Goal: Task Accomplishment & Management: Complete application form

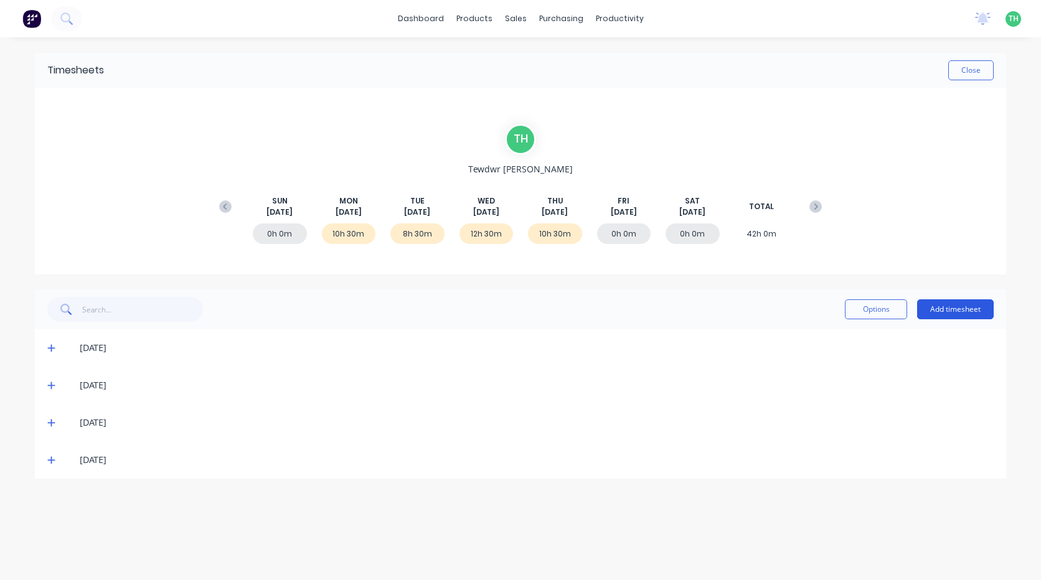
click at [965, 309] on button "Add timesheet" at bounding box center [955, 310] width 77 height 20
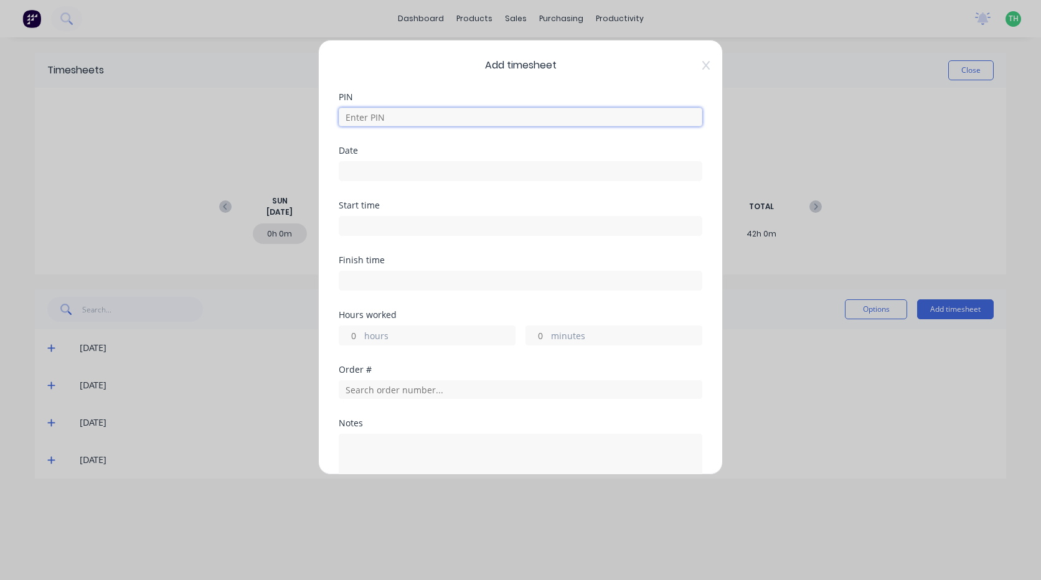
click at [471, 116] on input at bounding box center [521, 117] width 364 height 19
type input "2711"
click at [401, 166] on input at bounding box center [520, 171] width 362 height 19
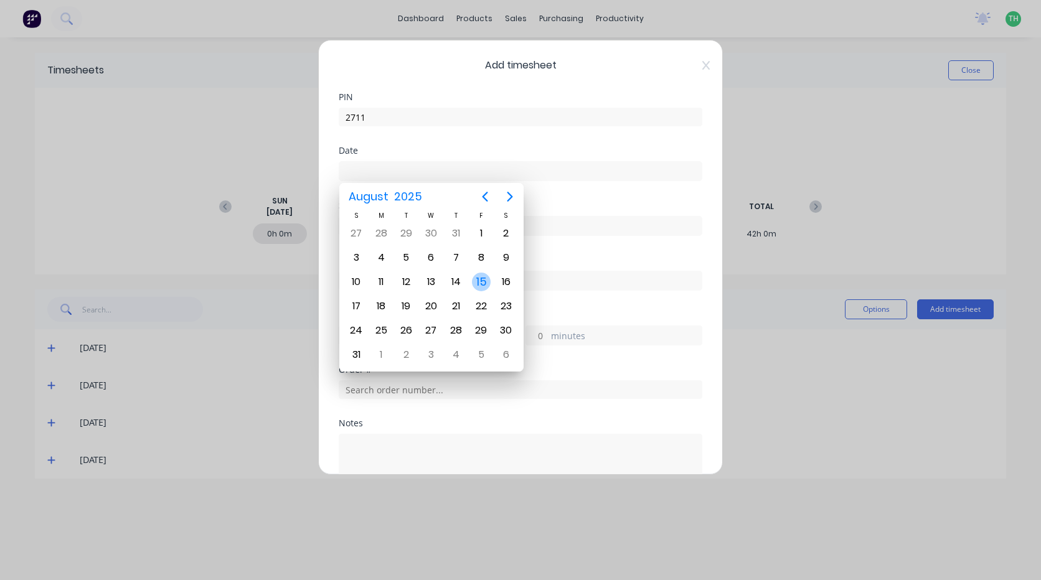
click at [476, 281] on div "15" at bounding box center [481, 282] width 19 height 19
type input "[DATE]"
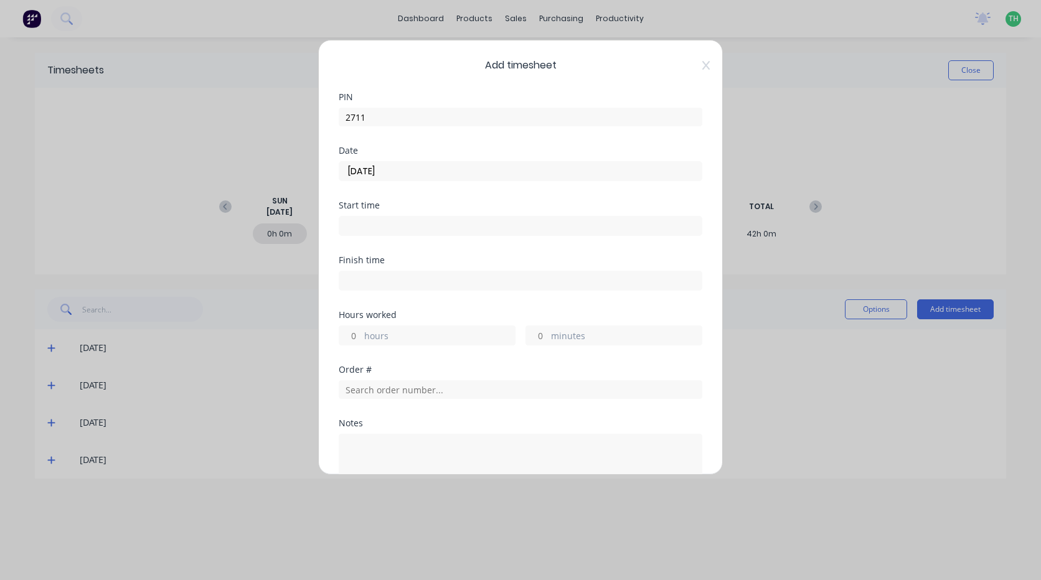
click at [382, 228] on input at bounding box center [520, 226] width 362 height 19
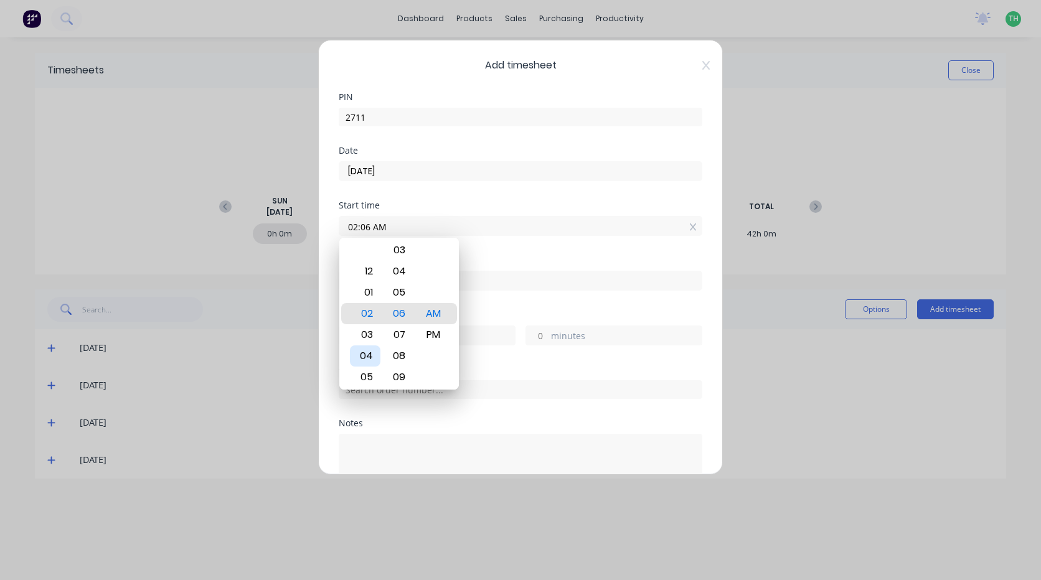
click at [371, 353] on div "04" at bounding box center [365, 356] width 31 height 21
type input "04:00 AM"
click at [517, 308] on div "Finish time" at bounding box center [521, 283] width 364 height 55
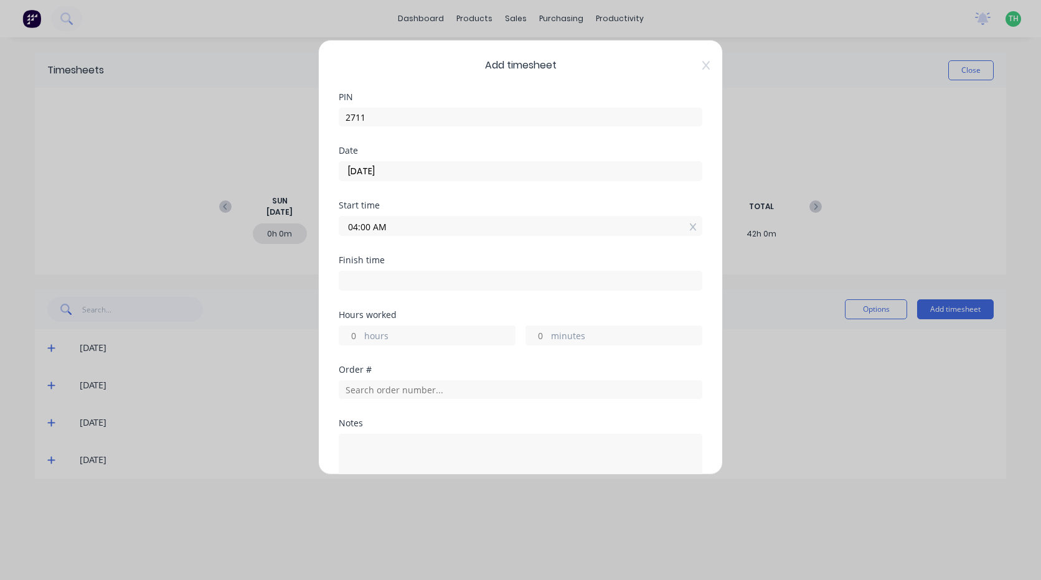
click at [422, 285] on input at bounding box center [520, 280] width 362 height 19
type input "09:06 AM"
type input "5"
type input "6"
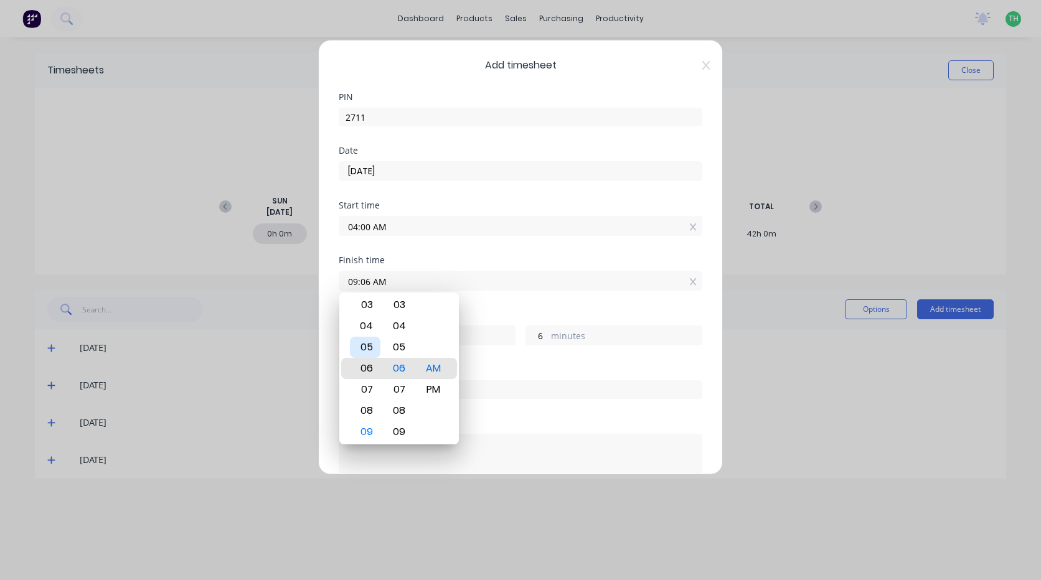
type input "06:06 AM"
type input "2"
click at [369, 354] on div "05" at bounding box center [365, 347] width 31 height 21
type input "05:06 AM"
type input "1"
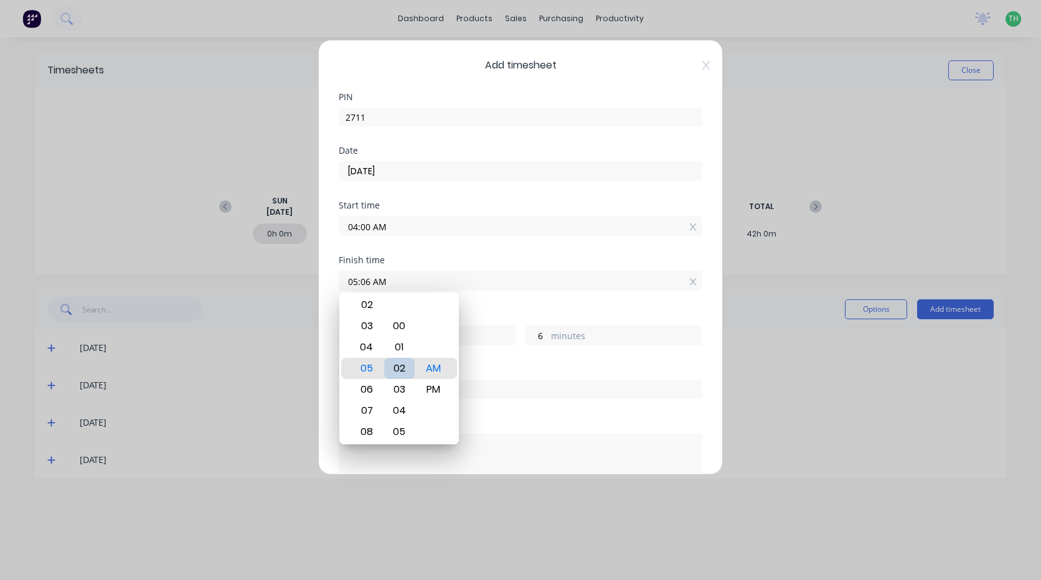
type input "05:02 AM"
type input "2"
type input "05:00 AM"
type input "0"
click at [516, 302] on div "Finish time 05:00 AM" at bounding box center [521, 283] width 364 height 55
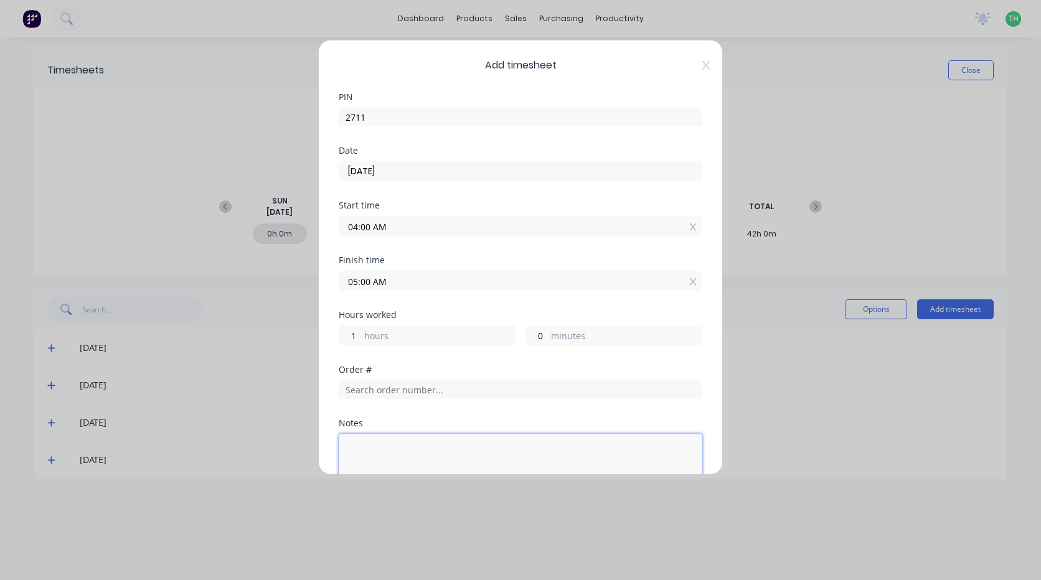
click at [408, 436] on textarea at bounding box center [521, 467] width 364 height 66
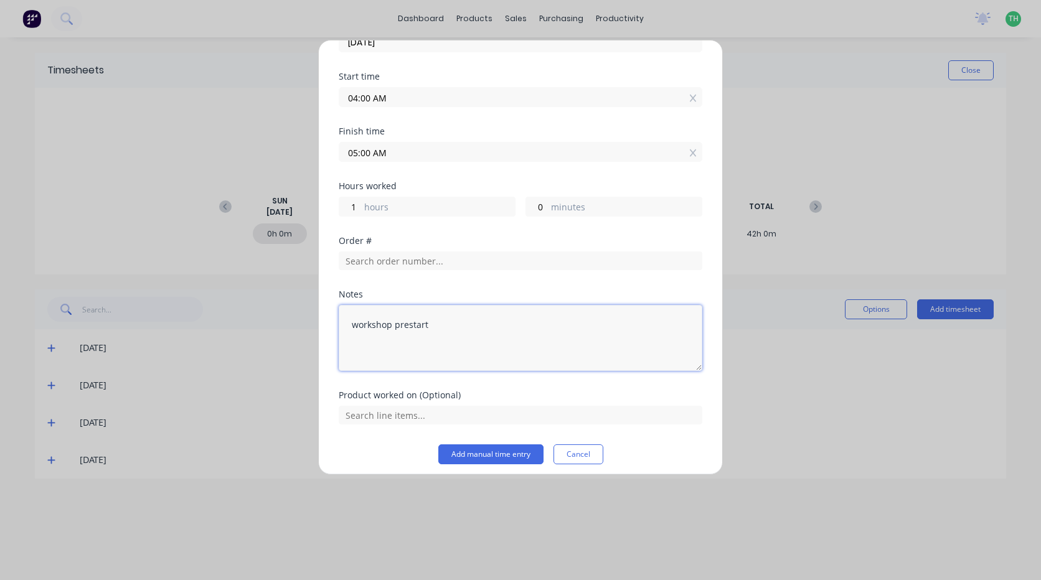
scroll to position [136, 0]
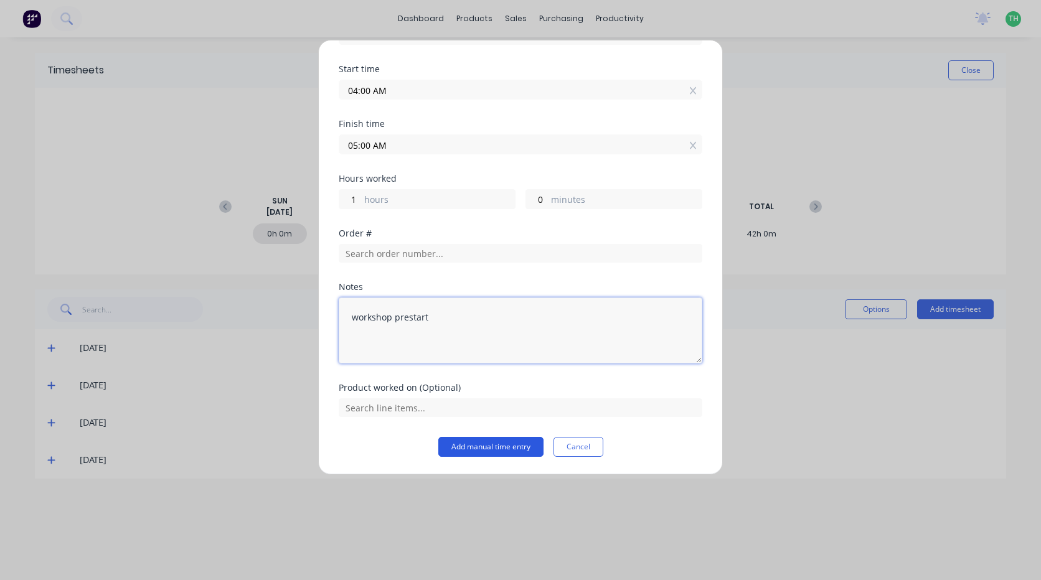
type textarea "workshop prestart"
click at [486, 451] on button "Add manual time entry" at bounding box center [490, 447] width 105 height 20
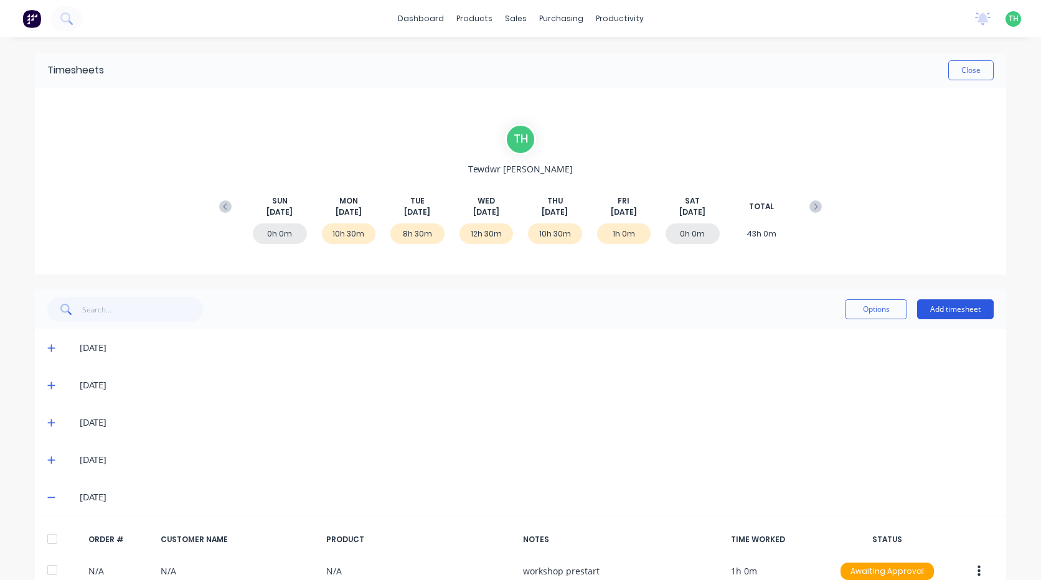
click at [938, 311] on button "Add timesheet" at bounding box center [955, 310] width 77 height 20
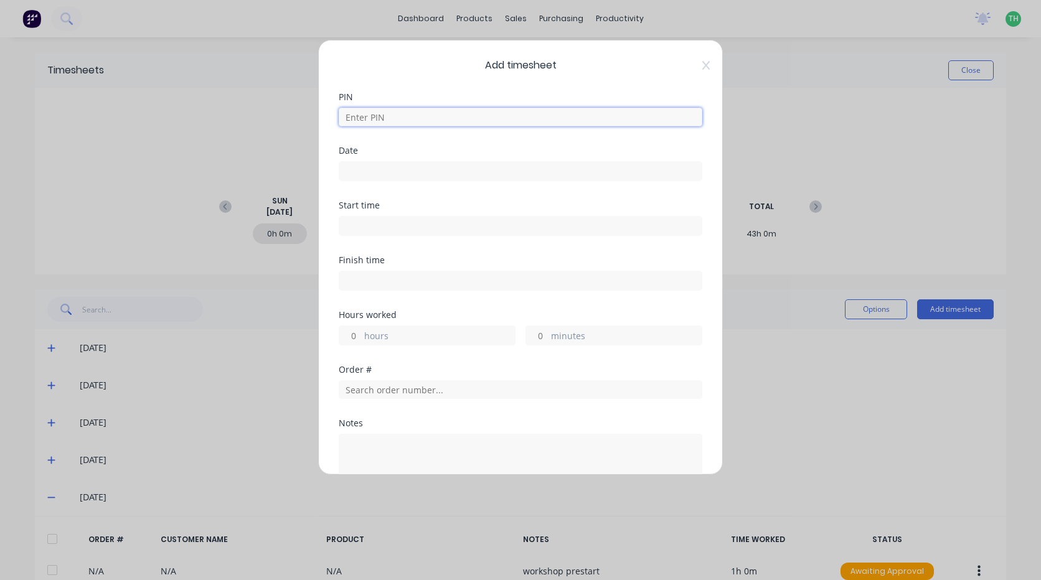
click at [376, 116] on input at bounding box center [521, 117] width 364 height 19
type input "2711"
click at [370, 169] on input at bounding box center [520, 171] width 362 height 19
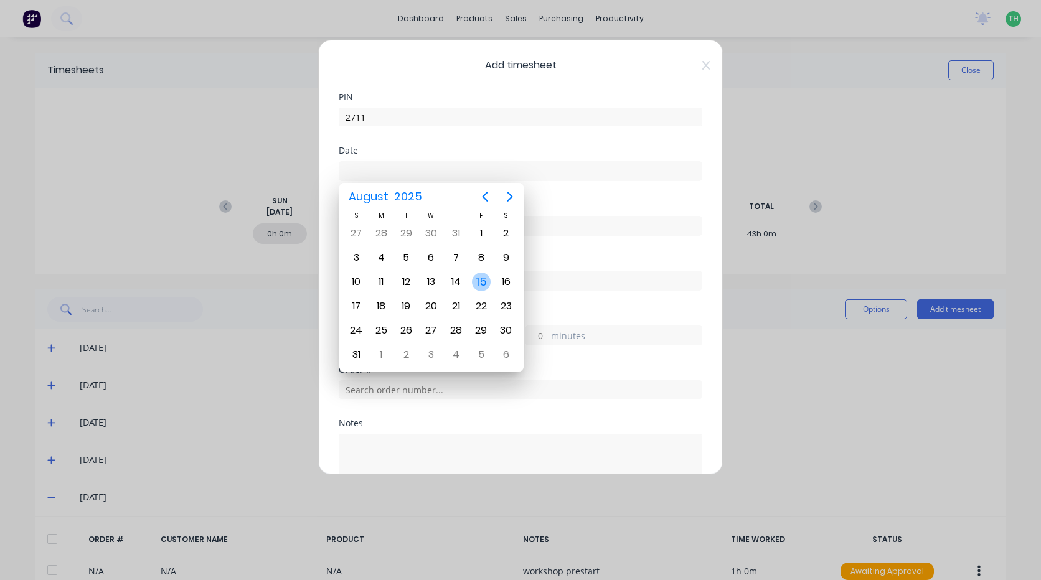
click at [475, 286] on div "15" at bounding box center [481, 282] width 19 height 19
type input "[DATE]"
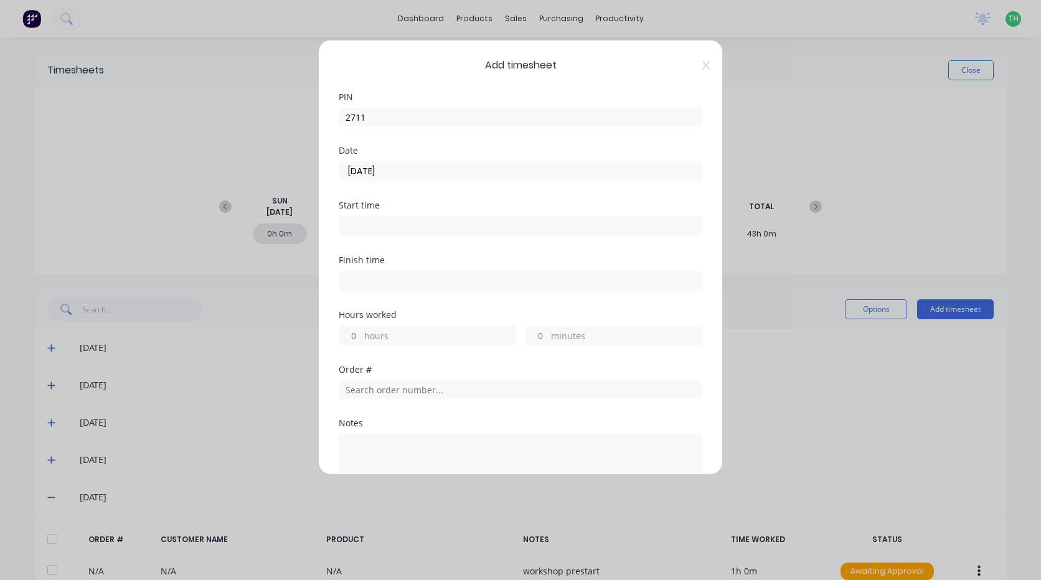
click at [389, 232] on input at bounding box center [520, 226] width 362 height 19
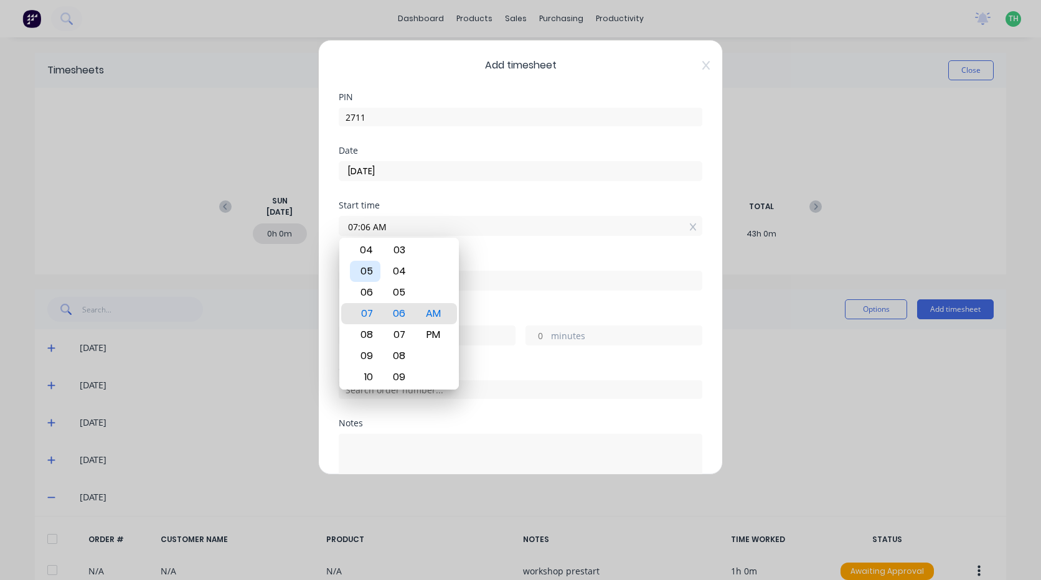
click at [369, 278] on div "05" at bounding box center [365, 271] width 31 height 21
type input "05:00 AM"
click at [492, 296] on div "Finish time" at bounding box center [521, 283] width 364 height 55
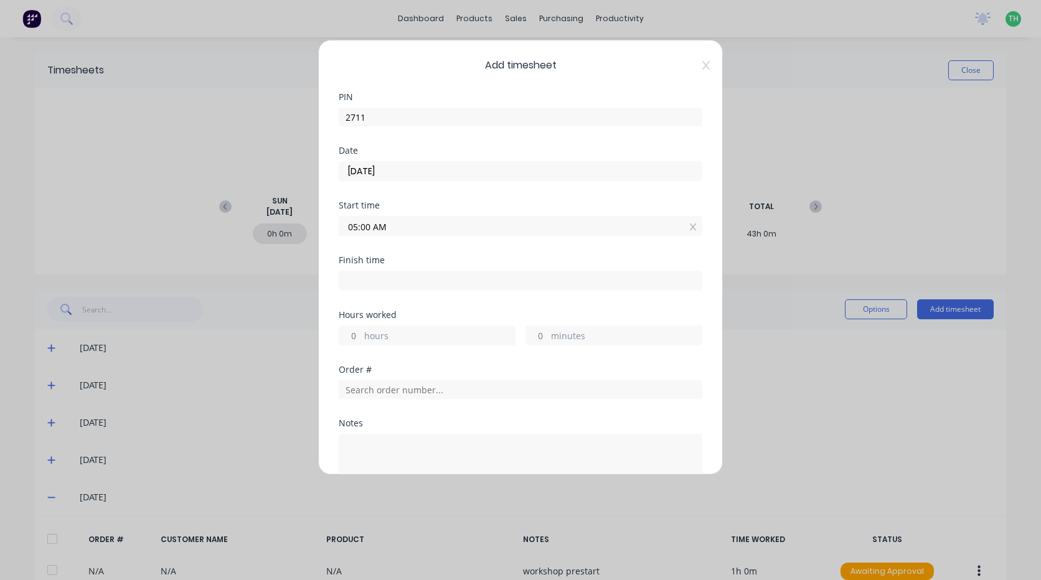
click at [413, 279] on input at bounding box center [520, 280] width 362 height 19
type input "09:06 AM"
type input "4"
type input "6"
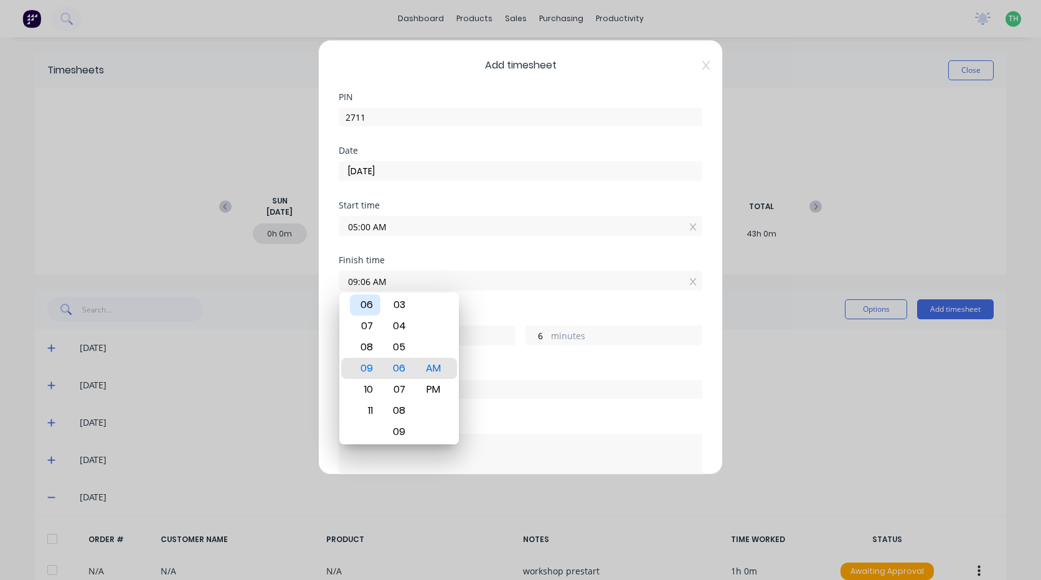
click at [364, 303] on div "06" at bounding box center [365, 305] width 31 height 21
type input "06:06 AM"
type input "1"
type input "06:03 AM"
type input "3"
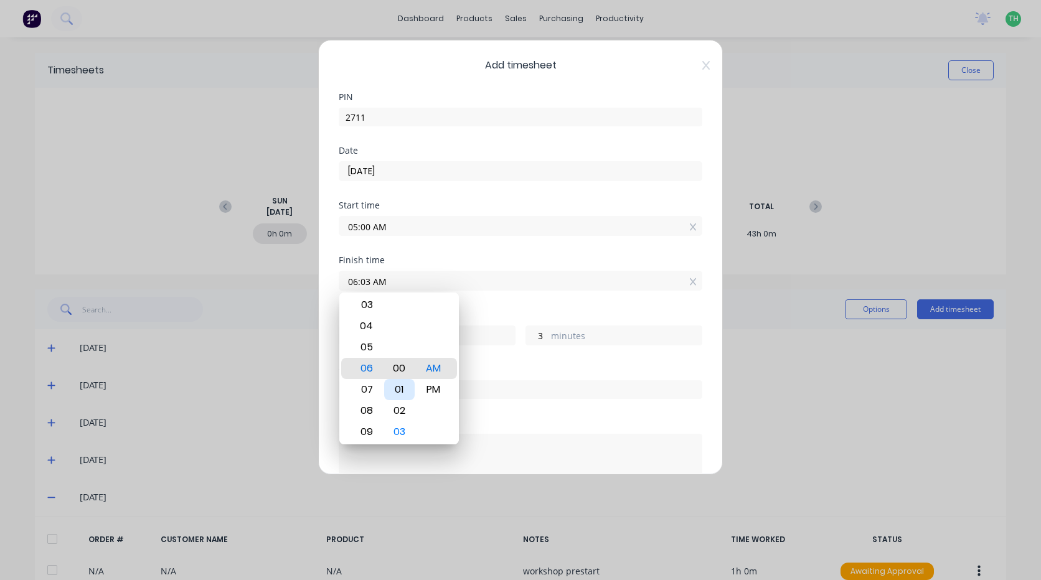
type input "06:00 AM"
type input "0"
click at [495, 302] on div "Finish time 06:00 AM" at bounding box center [521, 283] width 364 height 55
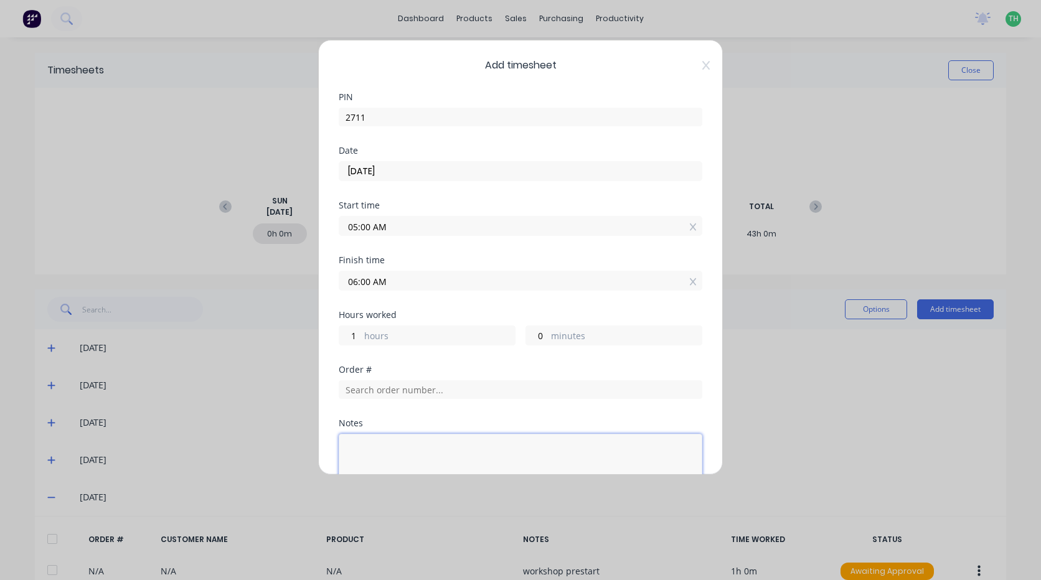
click at [417, 448] on textarea at bounding box center [521, 467] width 364 height 66
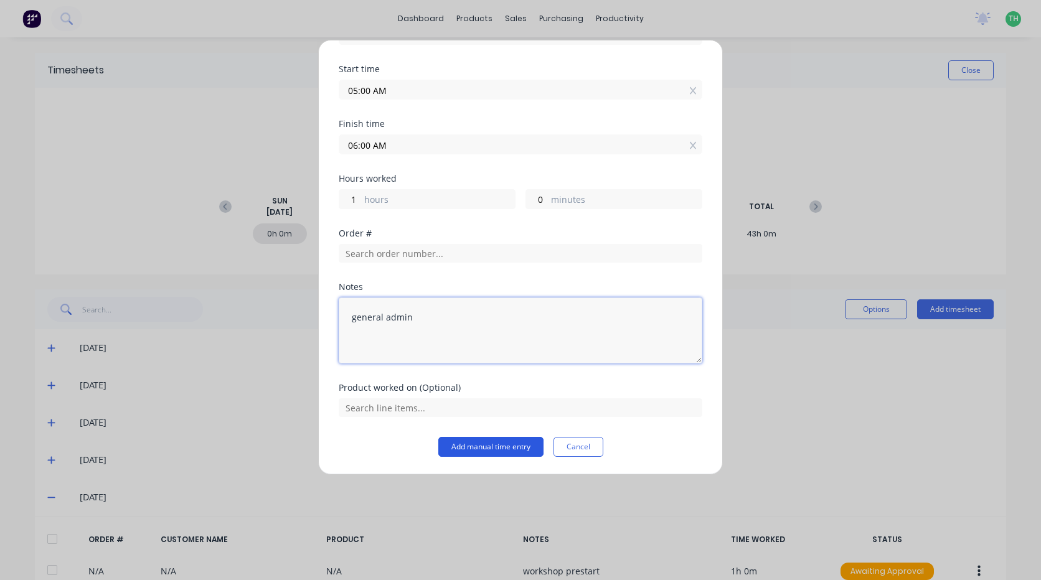
type textarea "general admin"
click at [500, 441] on button "Add manual time entry" at bounding box center [490, 447] width 105 height 20
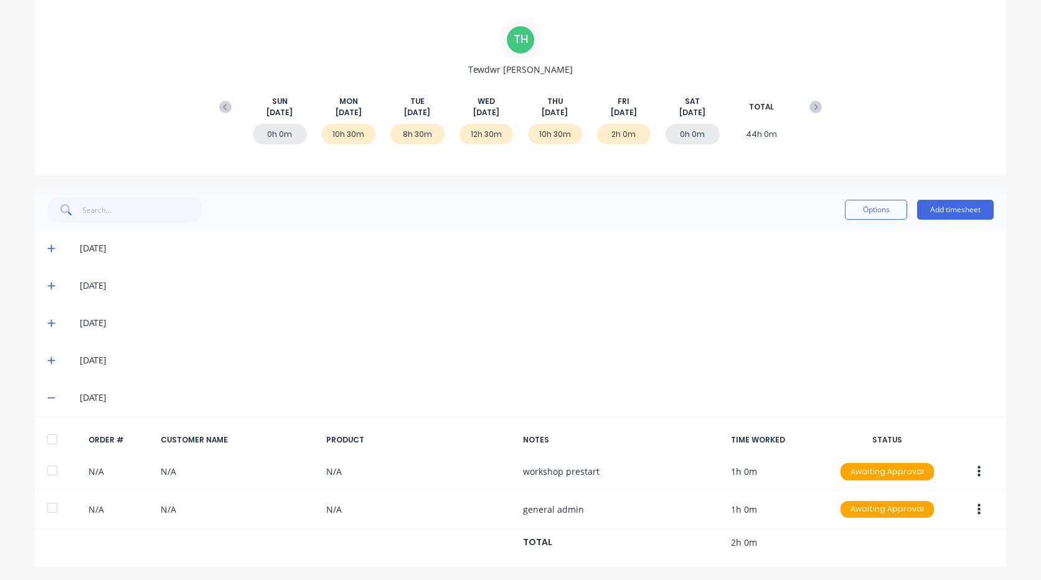
scroll to position [102, 0]
